Goal: Entertainment & Leisure: Consume media (video, audio)

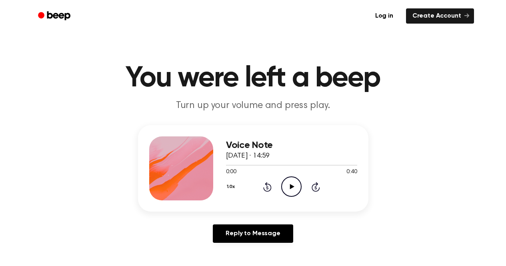
click at [291, 184] on icon "Play Audio" at bounding box center [291, 187] width 20 height 20
click at [291, 184] on icon "Pause Audio" at bounding box center [291, 187] width 20 height 20
click at [288, 184] on icon "Play Audio" at bounding box center [291, 187] width 20 height 20
click at [293, 188] on icon at bounding box center [292, 186] width 4 height 5
click at [291, 185] on icon at bounding box center [292, 186] width 4 height 5
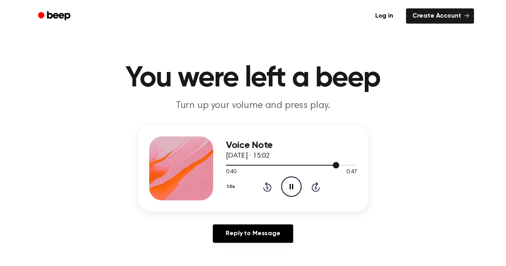
click at [267, 165] on div at bounding box center [291, 165] width 131 height 6
click at [296, 187] on icon "Pause Audio" at bounding box center [291, 187] width 20 height 20
click at [293, 187] on icon at bounding box center [292, 186] width 4 height 5
